Goal: Information Seeking & Learning: Find specific fact

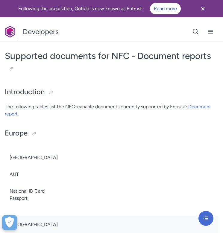
click at [203, 8] on icon "Close banner" at bounding box center [202, 8] width 7 height 7
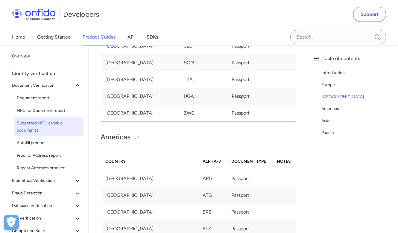
scroll to position [1758, 0]
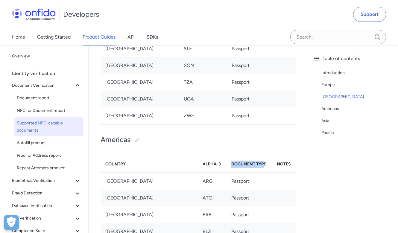
drag, startPoint x: 225, startPoint y: 119, endPoint x: 259, endPoint y: 119, distance: 34.7
click at [222, 161] on strong "Document Type" at bounding box center [248, 163] width 35 height 5
click at [222, 190] on td "Passport" at bounding box center [248, 198] width 45 height 17
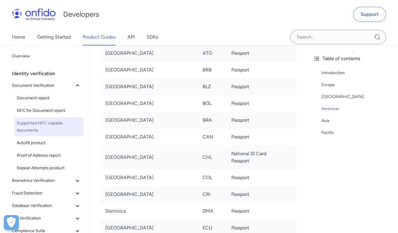
scroll to position [1902, 0]
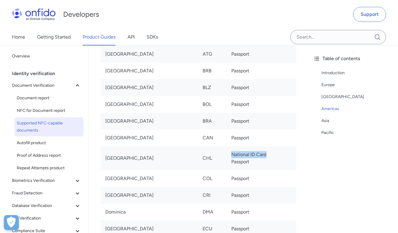
drag, startPoint x: 225, startPoint y: 110, endPoint x: 282, endPoint y: 110, distance: 56.5
click at [222, 146] on tr "Chile CHL National ID Card Passport" at bounding box center [198, 158] width 196 height 24
click at [222, 146] on td at bounding box center [284, 158] width 24 height 24
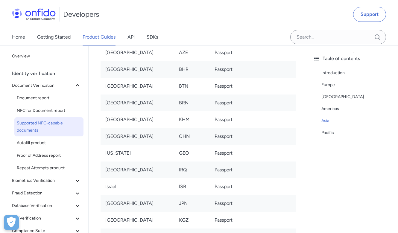
scroll to position [2294, 0]
drag, startPoint x: 176, startPoint y: 178, endPoint x: 186, endPoint y: 178, distance: 9.9
click at [186, 212] on td "KGZ" at bounding box center [192, 220] width 36 height 17
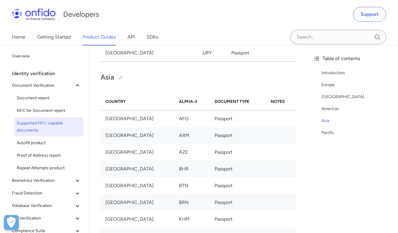
scroll to position [2194, 0]
drag, startPoint x: 175, startPoint y: 193, endPoint x: 182, endPoint y: 193, distance: 7.2
click at [180, 228] on td "CHN" at bounding box center [192, 236] width 36 height 17
click at [183, 228] on td "CHN" at bounding box center [192, 236] width 36 height 17
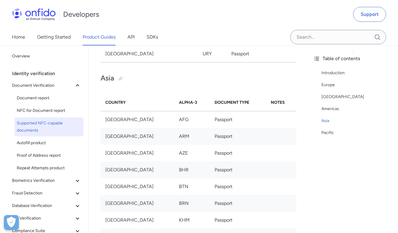
click at [190, 228] on td "CHN" at bounding box center [192, 236] width 36 height 17
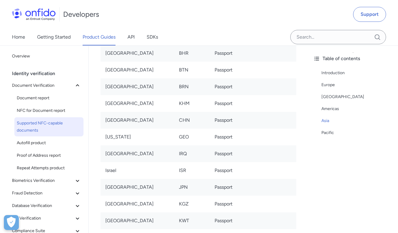
scroll to position [2310, 0]
drag, startPoint x: 173, startPoint y: 110, endPoint x: 270, endPoint y: 110, distance: 96.6
click at [222, 146] on tr "Iraq IRQ Passport" at bounding box center [198, 154] width 196 height 17
click at [222, 146] on td at bounding box center [281, 154] width 30 height 17
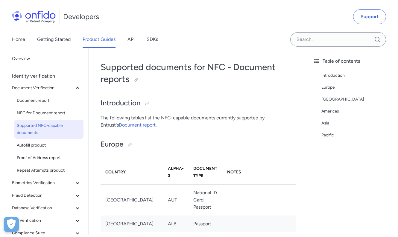
scroll to position [0, 0]
